Goal: Task Accomplishment & Management: Complete application form

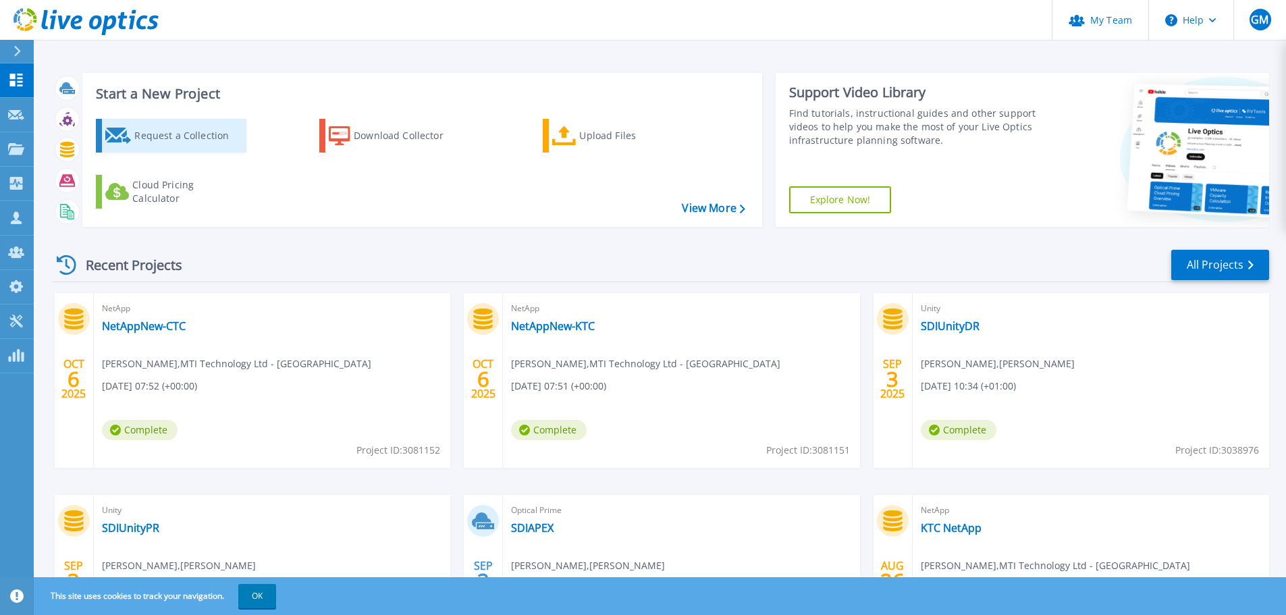
click at [200, 139] on div "Request a Collection" at bounding box center [188, 135] width 108 height 27
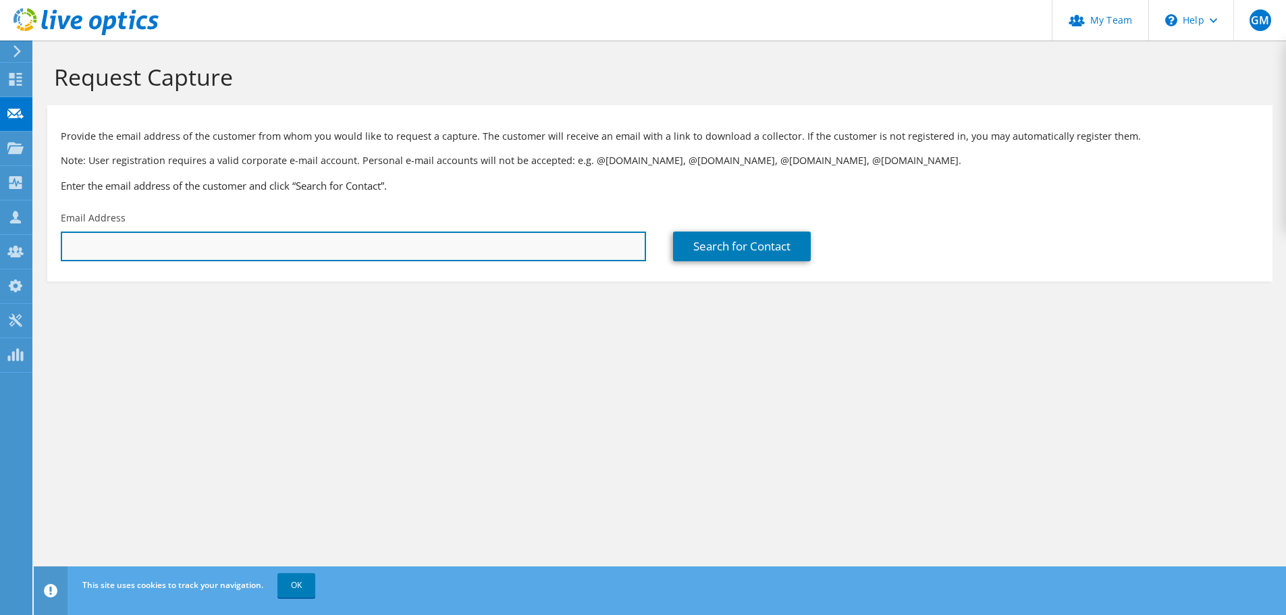
click at [175, 249] on input "text" at bounding box center [353, 247] width 585 height 30
paste input "ymore@phinia.com"
type input "ymore@phinia.com"
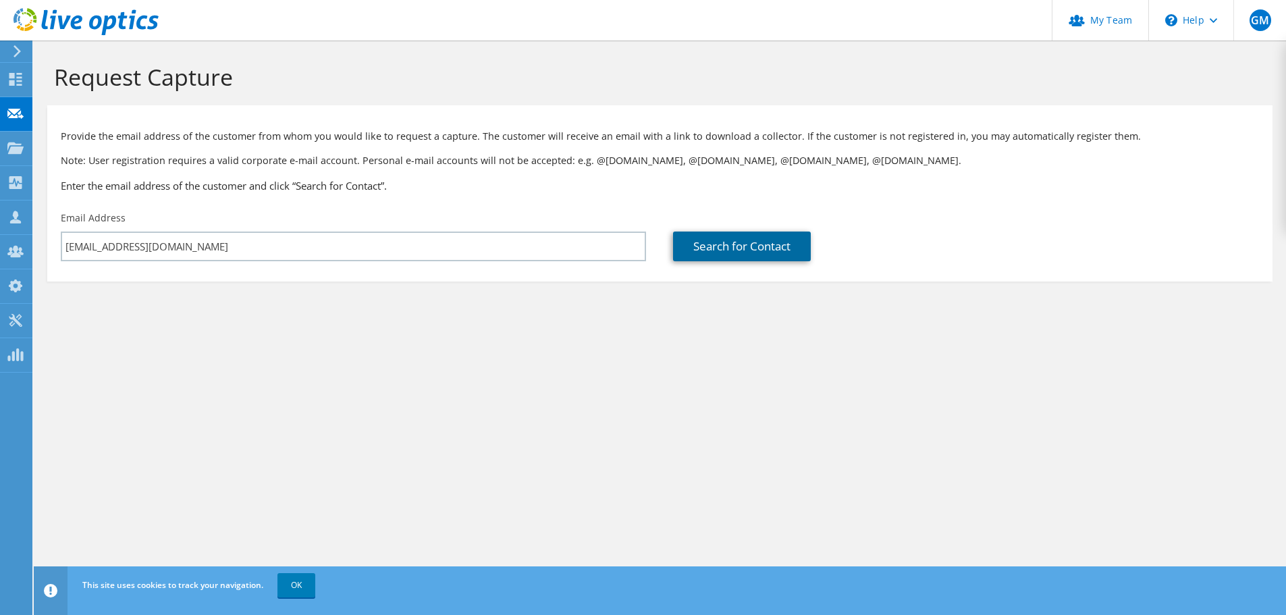
click at [726, 242] on link "Search for Contact" at bounding box center [742, 247] width 138 height 30
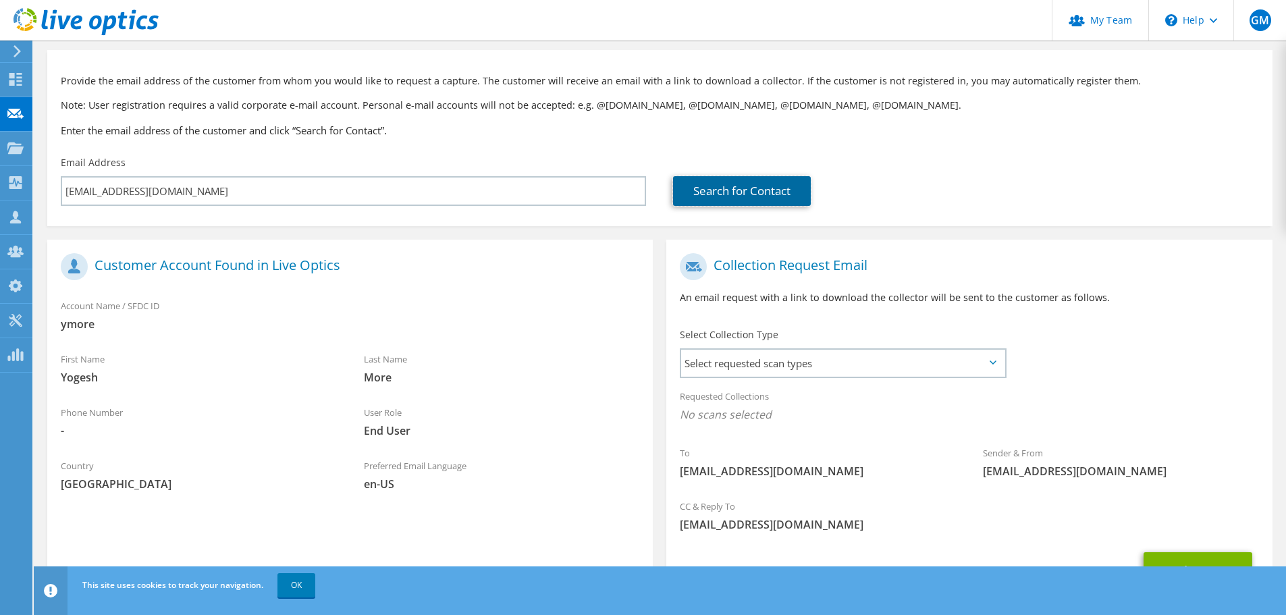
scroll to position [124, 0]
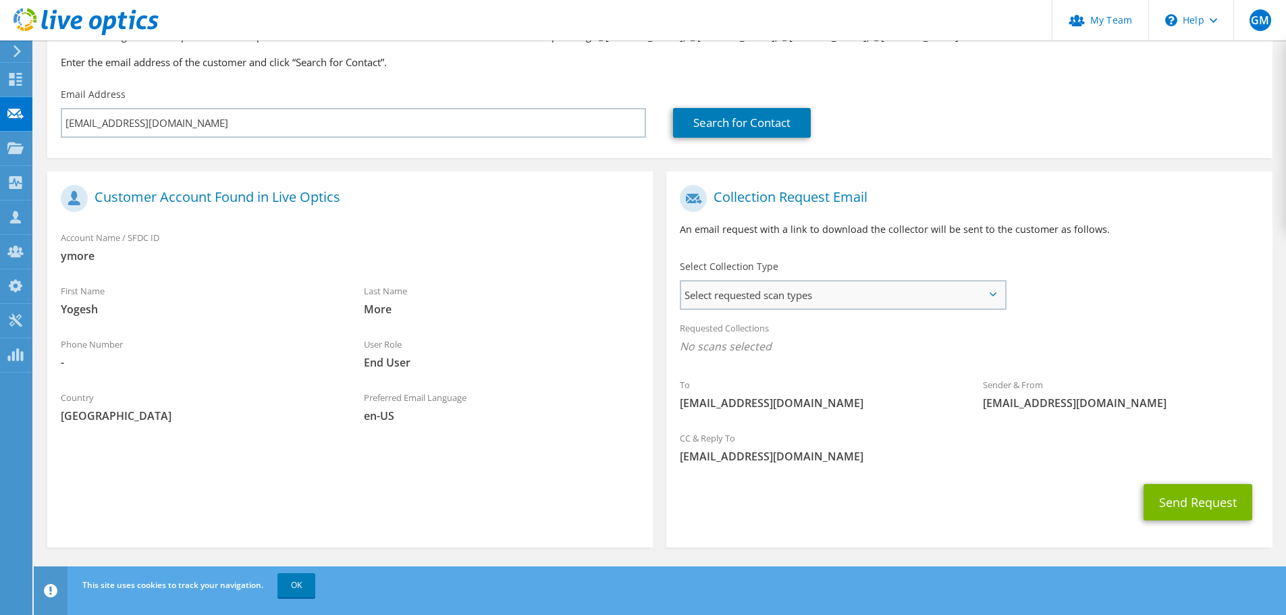
click at [731, 303] on span "Select requested scan types" at bounding box center [842, 295] width 323 height 27
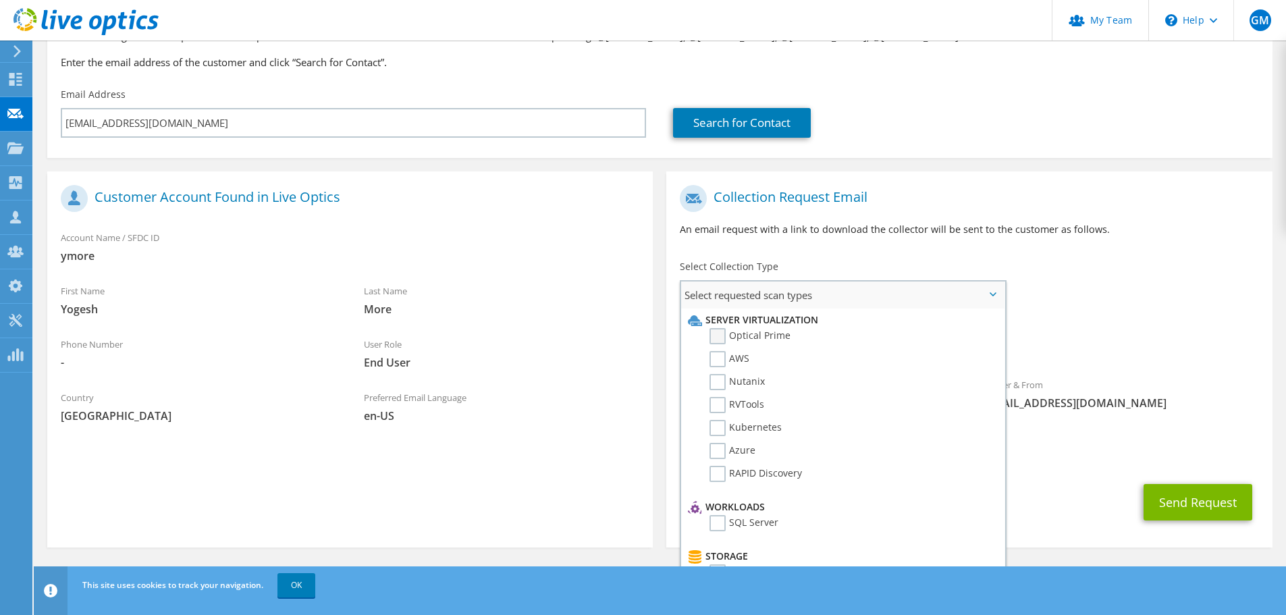
click at [747, 342] on label "Optical Prime" at bounding box center [750, 336] width 81 height 16
click at [0, 0] on input "Optical Prime" at bounding box center [0, 0] width 0 height 0
click at [1065, 487] on div "Send Request" at bounding box center [969, 506] width 606 height 50
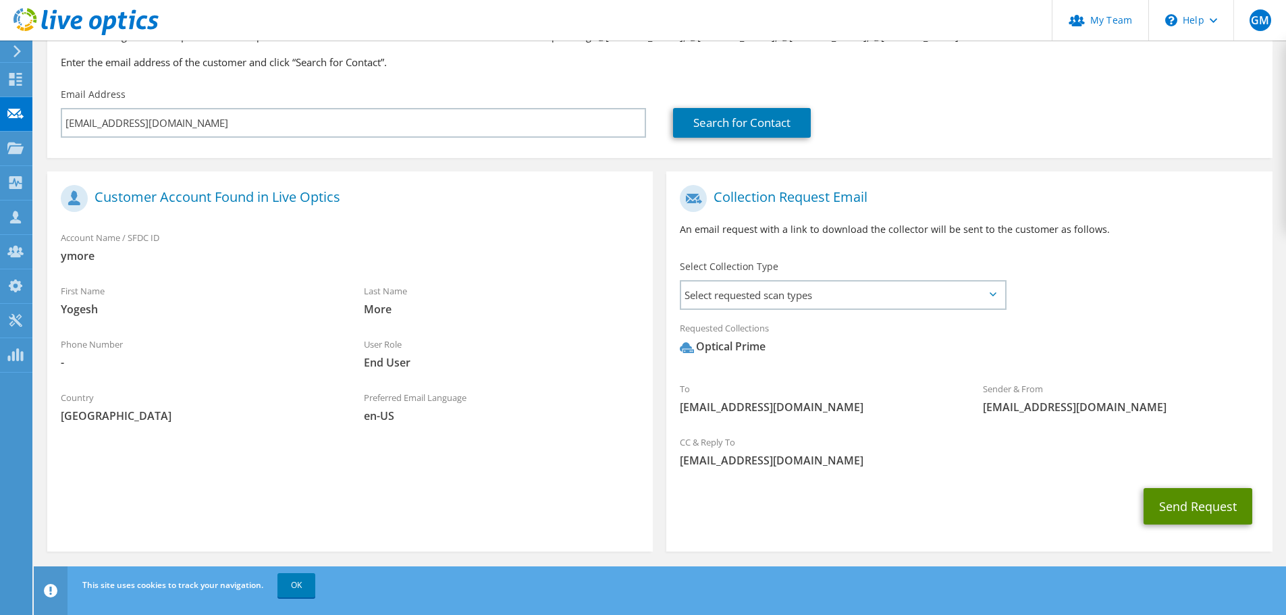
click at [1211, 512] on button "Send Request" at bounding box center [1198, 506] width 109 height 36
